Goal: Entertainment & Leisure: Consume media (video, audio)

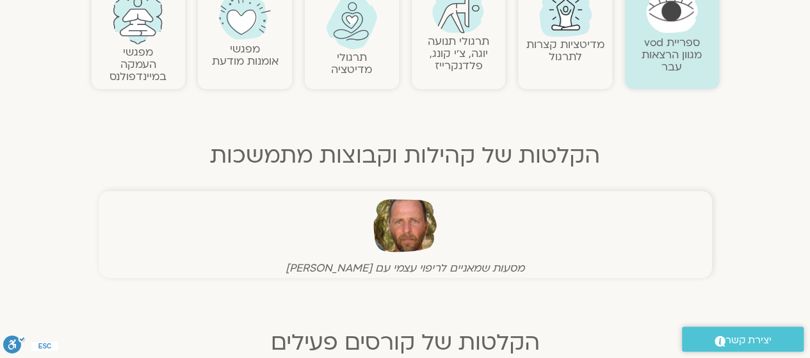
click at [360, 46] on img at bounding box center [352, 22] width 52 height 53
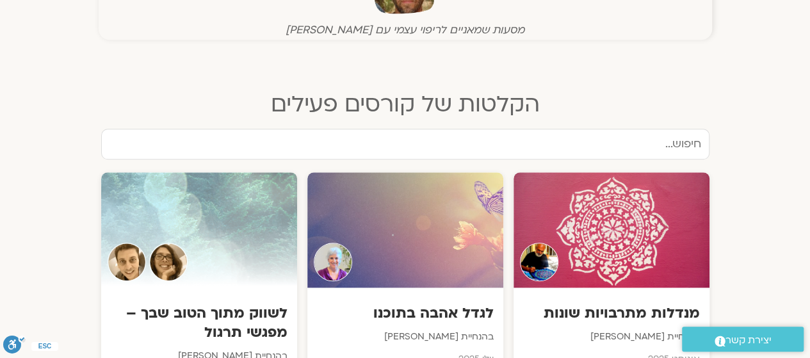
scroll to position [515, 0]
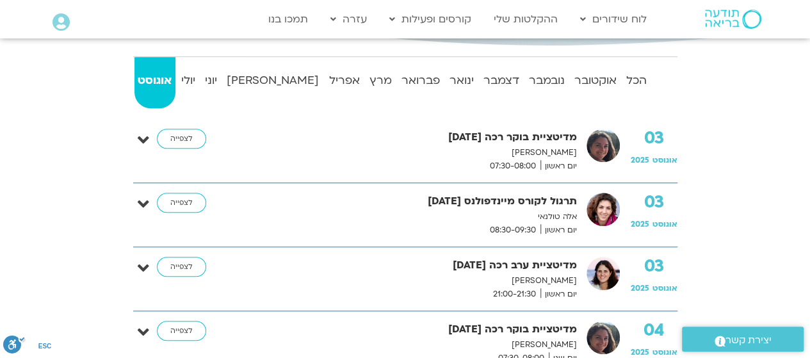
scroll to position [320, 0]
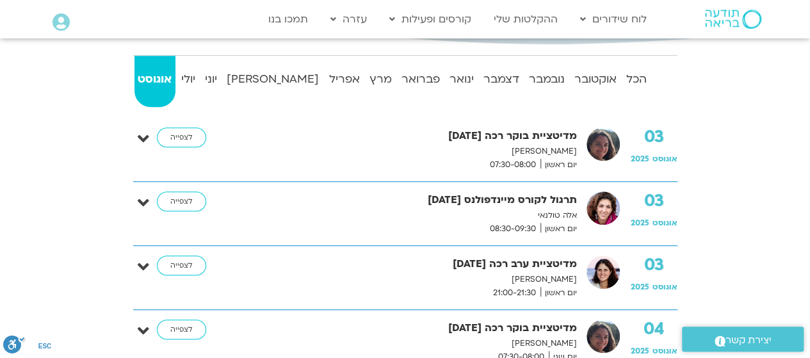
click at [504, 214] on p "אלה טולנאי" at bounding box center [409, 215] width 336 height 13
click at [179, 198] on link "לצפייה" at bounding box center [181, 202] width 49 height 20
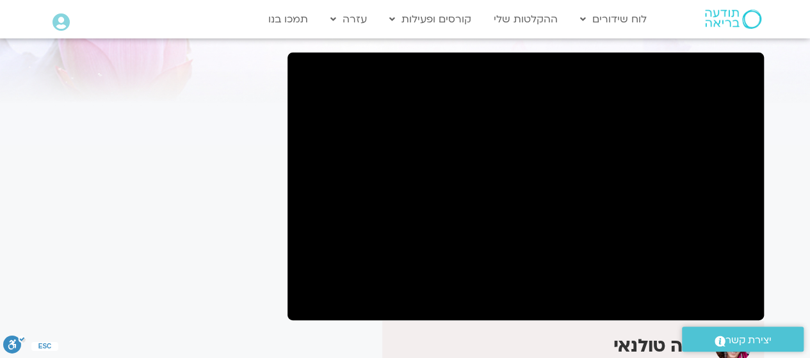
scroll to position [79, 0]
